Goal: Find specific page/section: Find specific page/section

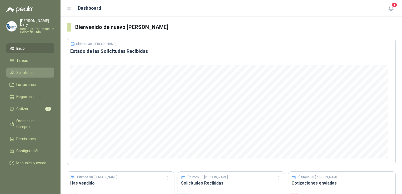
drag, startPoint x: 22, startPoint y: 69, endPoint x: 21, endPoint y: 66, distance: 2.7
click at [22, 70] on span "Solicitudes" at bounding box center [25, 73] width 18 height 6
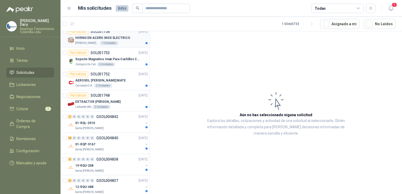
scroll to position [53, 0]
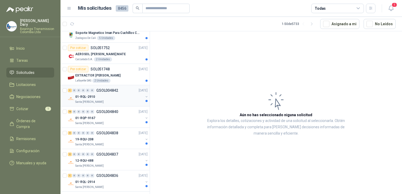
click at [112, 85] on div "1 0 0 0 0 0 GSOL004842 [DATE] 01-RQL-2910 [GEOGRAPHIC_DATA][PERSON_NAME]" at bounding box center [105, 95] width 89 height 21
click at [112, 89] on p "GSOL004842" at bounding box center [107, 91] width 22 height 4
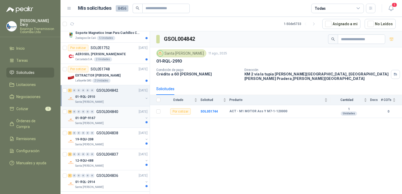
click at [105, 111] on p "GSOL004840" at bounding box center [107, 112] width 22 height 4
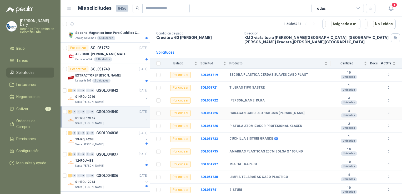
scroll to position [37, 0]
click at [28, 46] on li "Inicio" at bounding box center [30, 49] width 42 height 6
